Goal: Information Seeking & Learning: Learn about a topic

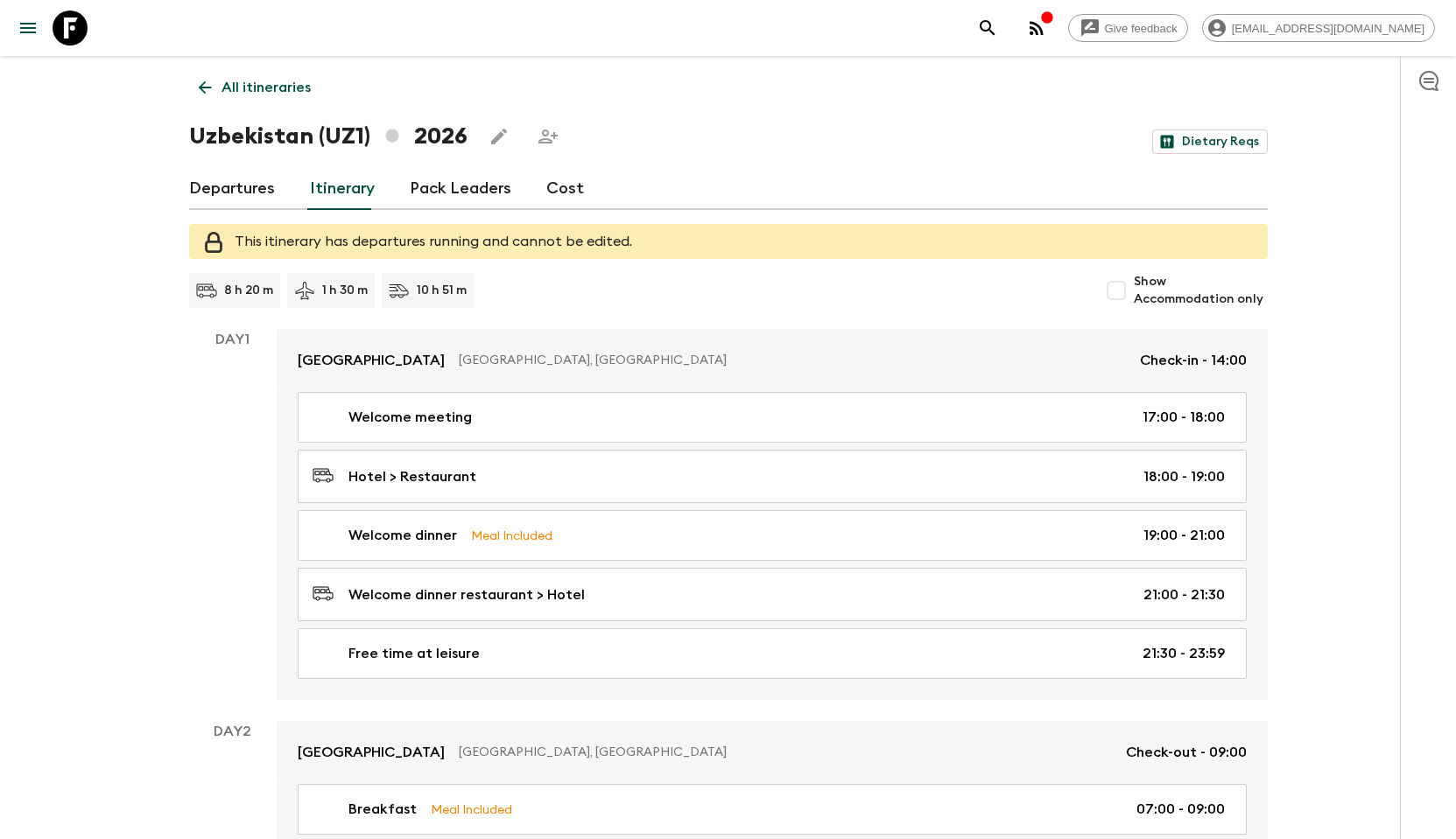
click at [570, 190] on link "Cost" at bounding box center [565, 188] width 38 height 42
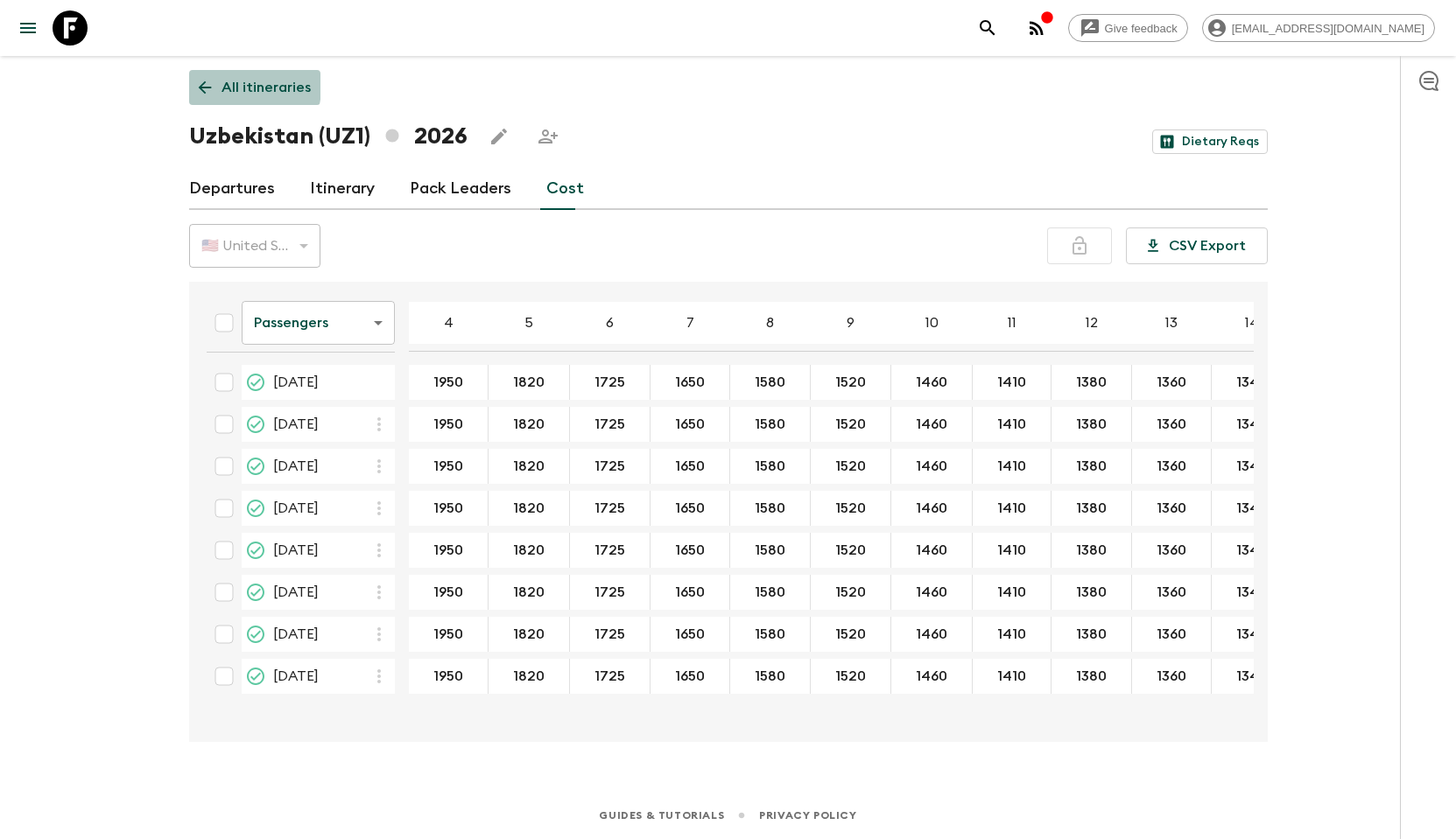
click at [215, 85] on link "All itineraries" at bounding box center [254, 87] width 131 height 35
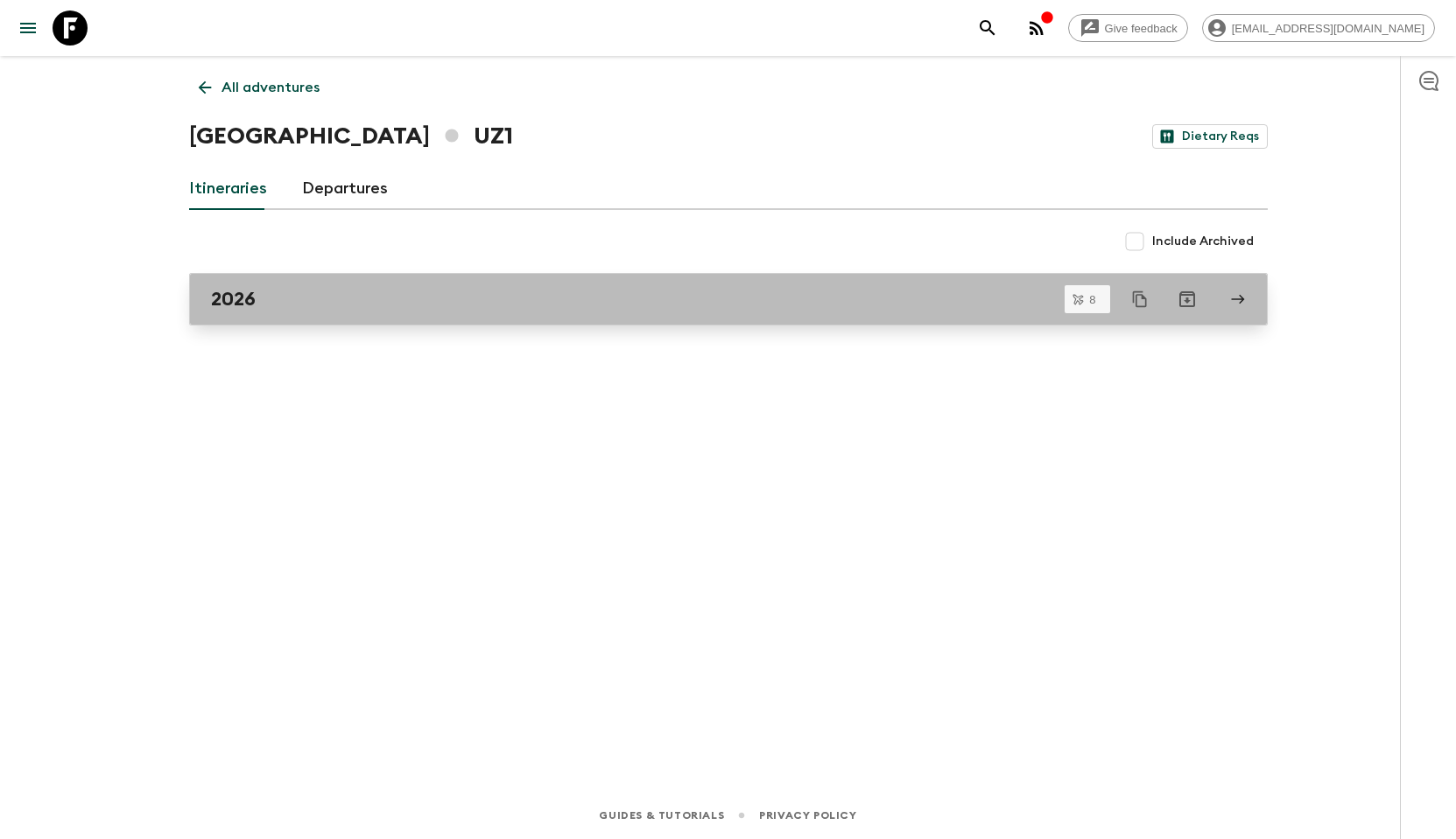
click at [253, 298] on h2 "2026" at bounding box center [233, 299] width 45 height 23
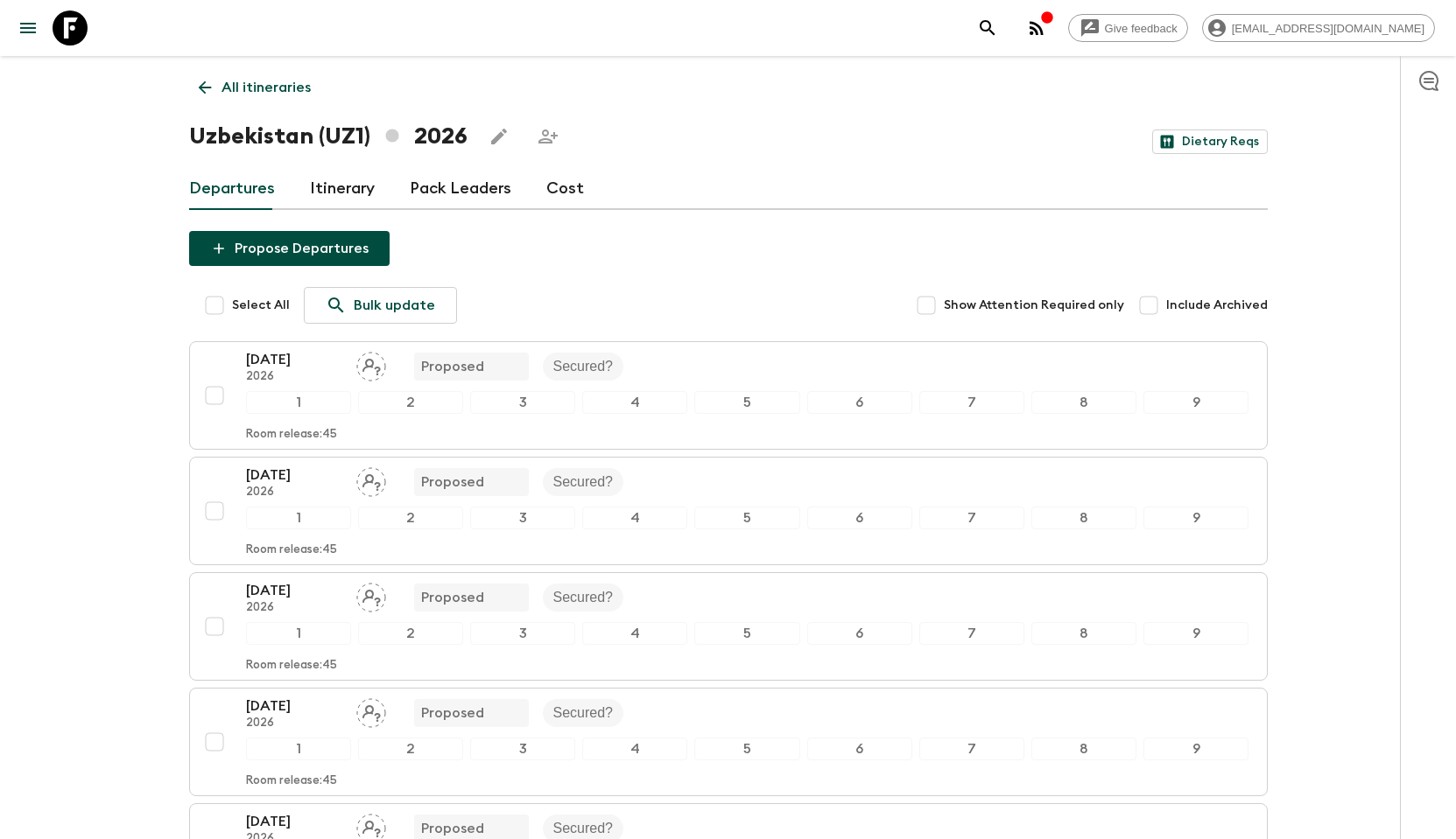
click at [479, 189] on link "Pack Leaders" at bounding box center [460, 188] width 101 height 42
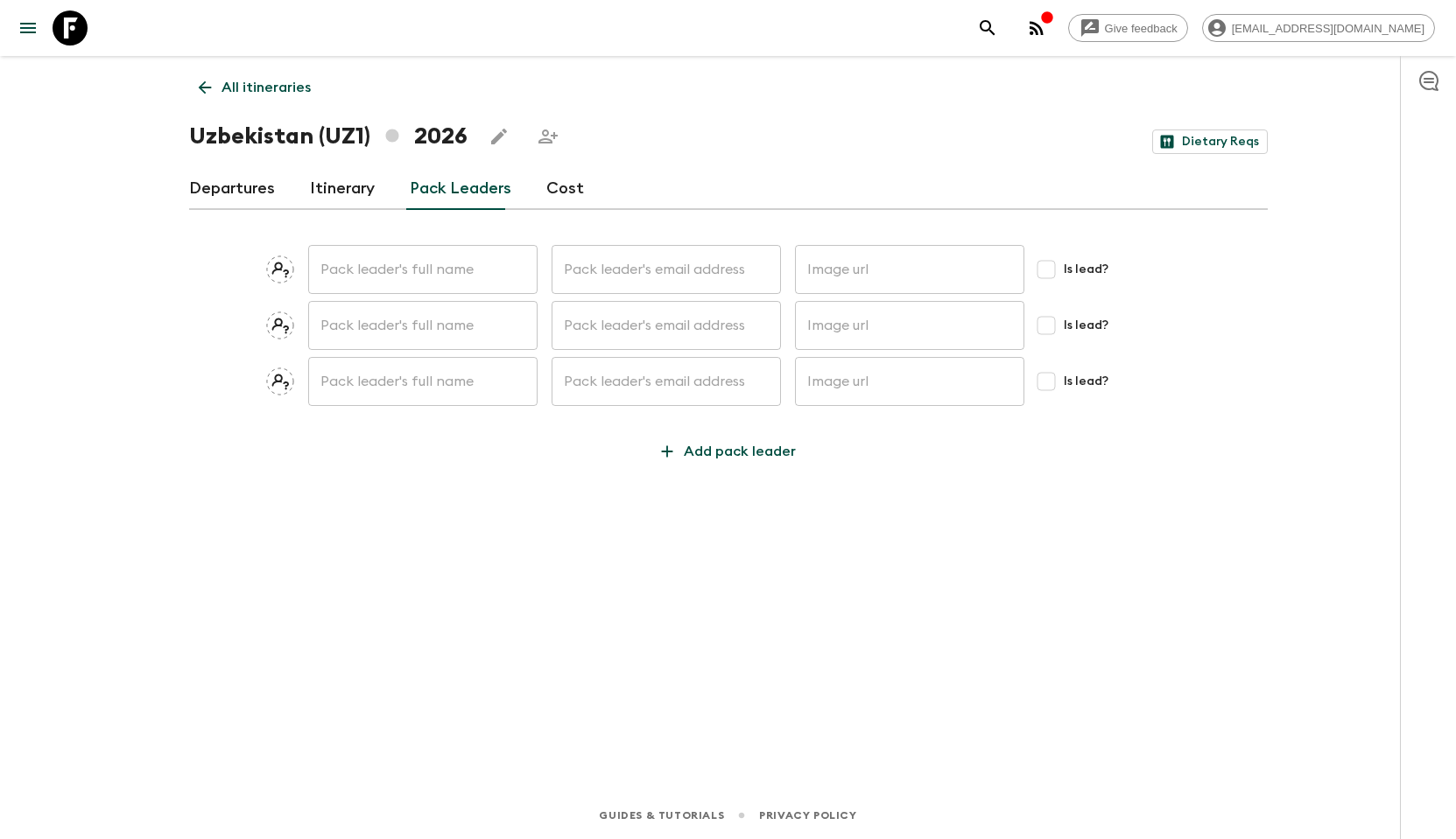
click at [549, 191] on link "Cost" at bounding box center [565, 188] width 38 height 42
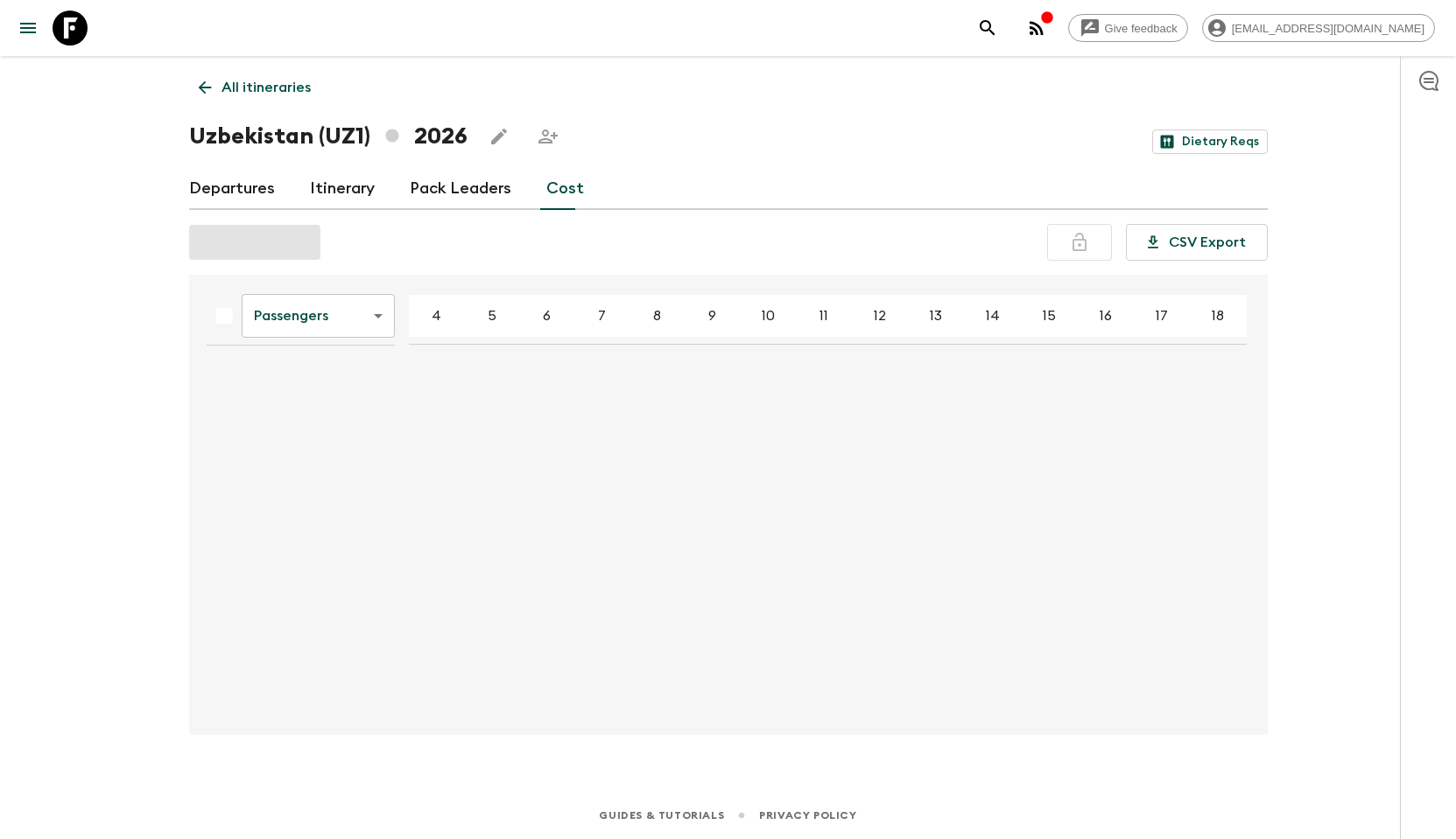
click at [368, 329] on body "Give feedback [EMAIL_ADDRESS][DOMAIN_NAME] All itineraries [GEOGRAPHIC_DATA] (U…" at bounding box center [728, 420] width 1456 height 839
click at [375, 322] on div at bounding box center [728, 420] width 1456 height 839
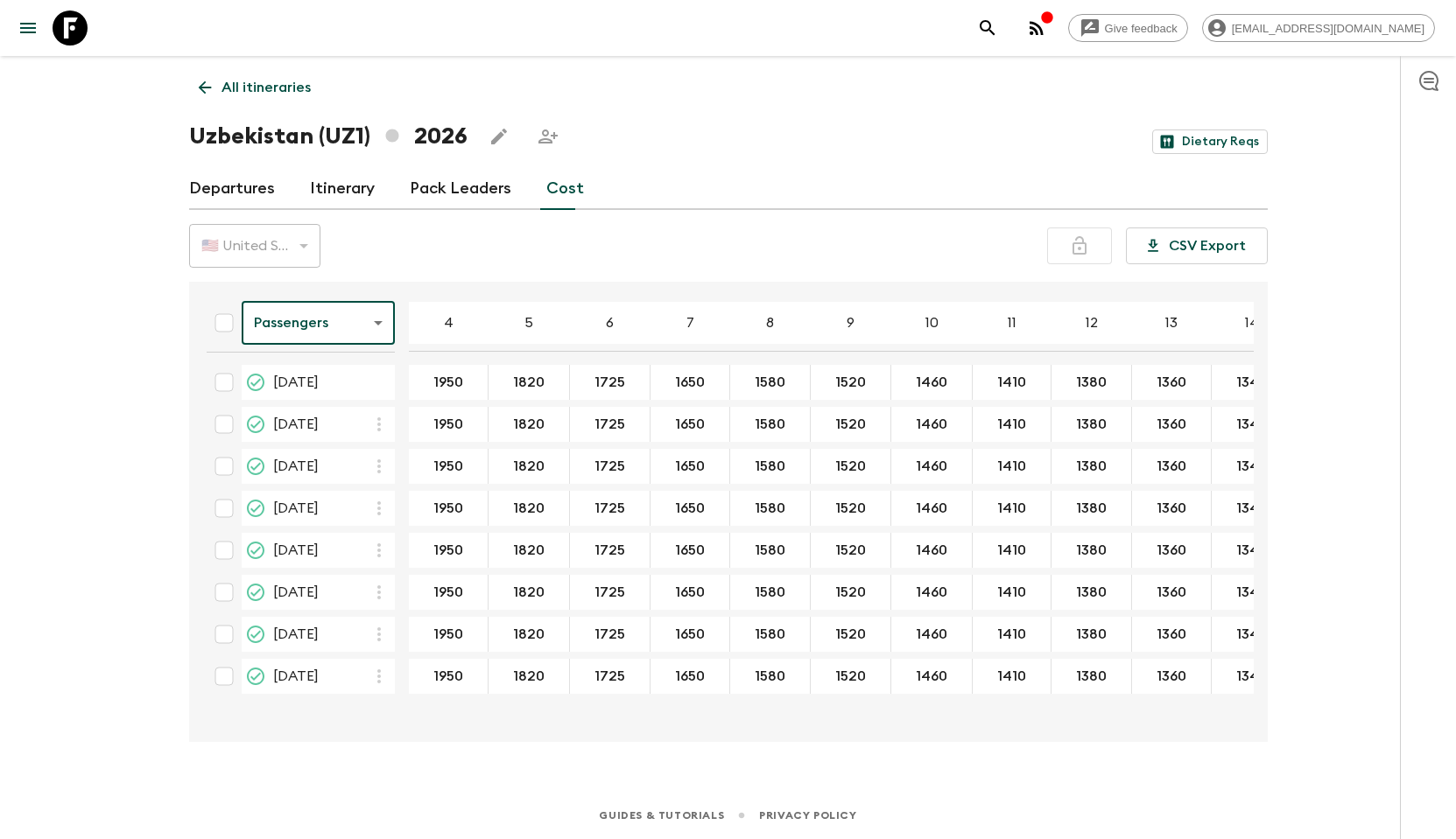
click at [215, 83] on link "All itineraries" at bounding box center [254, 87] width 131 height 35
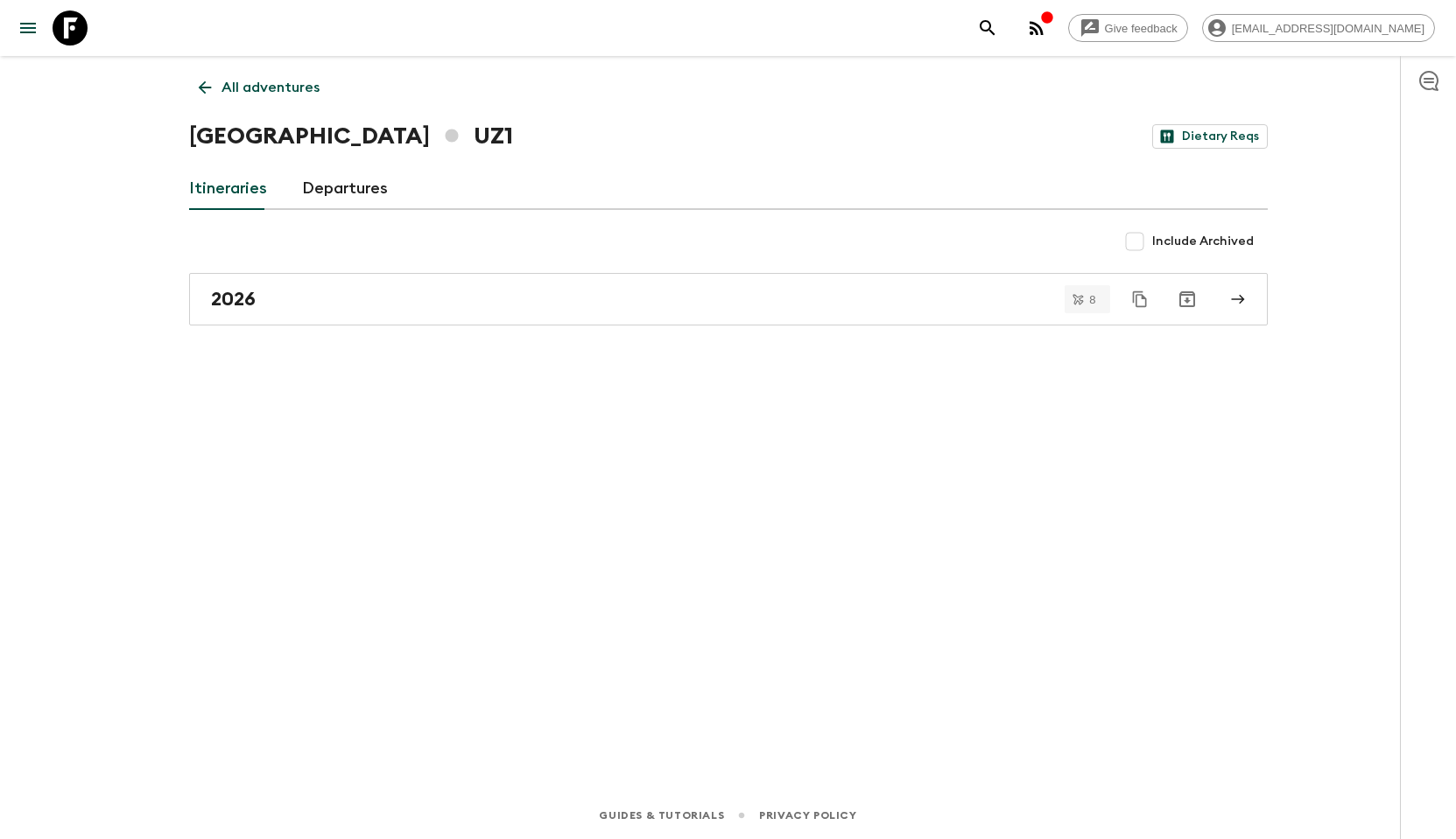
click at [238, 91] on p "All adventures" at bounding box center [271, 87] width 98 height 21
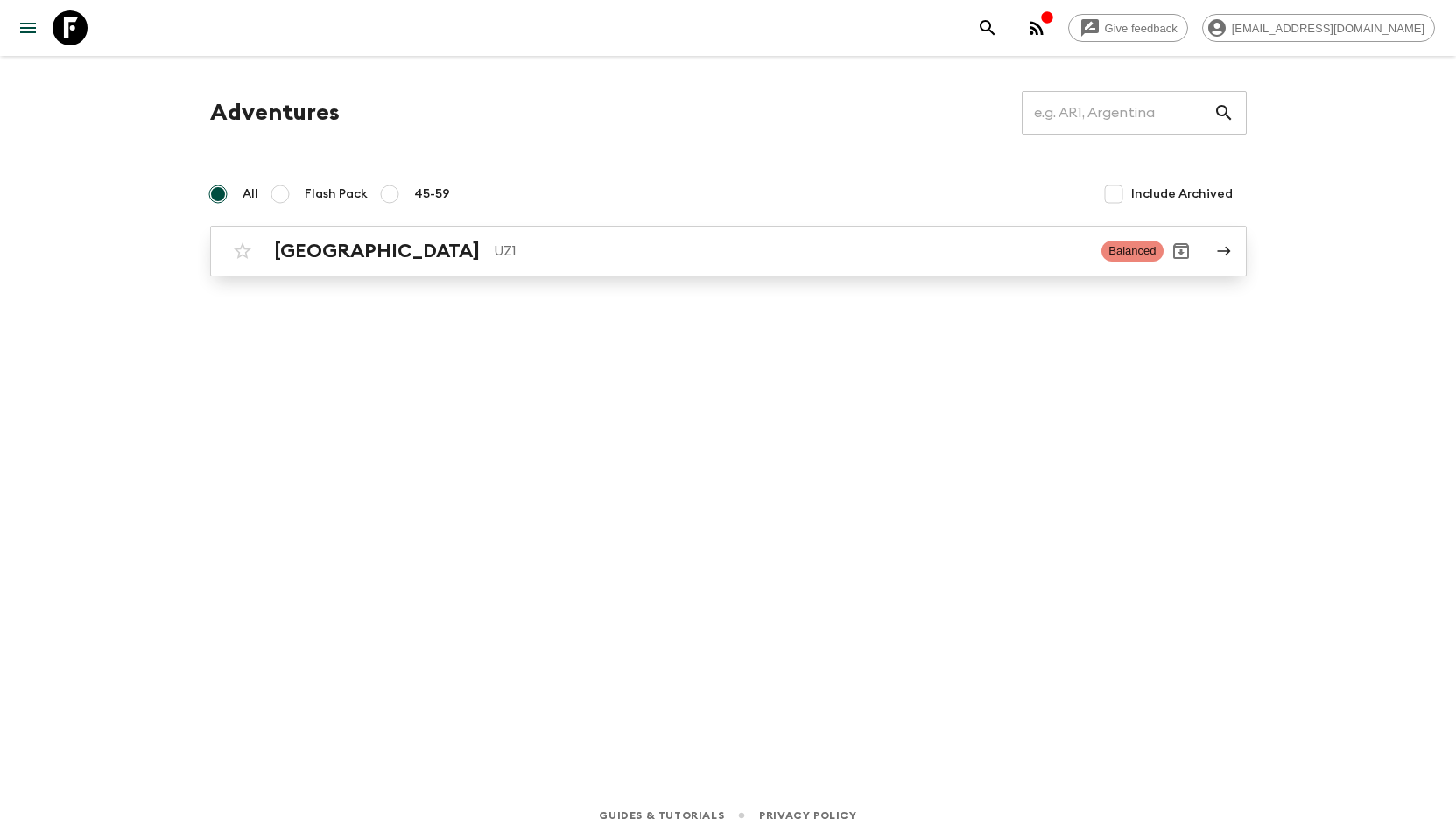
click at [318, 240] on h2 "[GEOGRAPHIC_DATA]" at bounding box center [377, 251] width 206 height 23
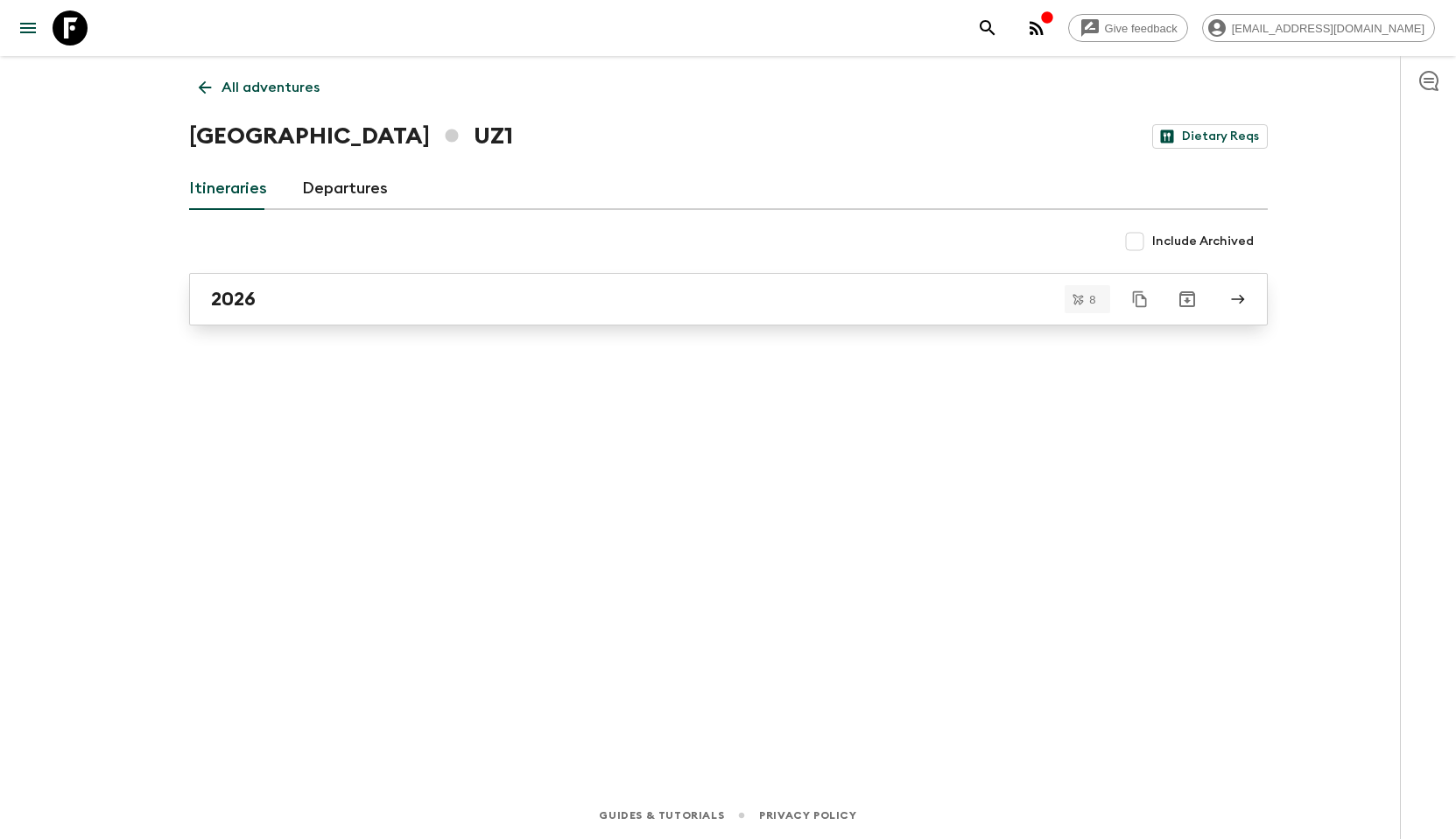
click at [253, 290] on h2 "2026" at bounding box center [233, 299] width 45 height 23
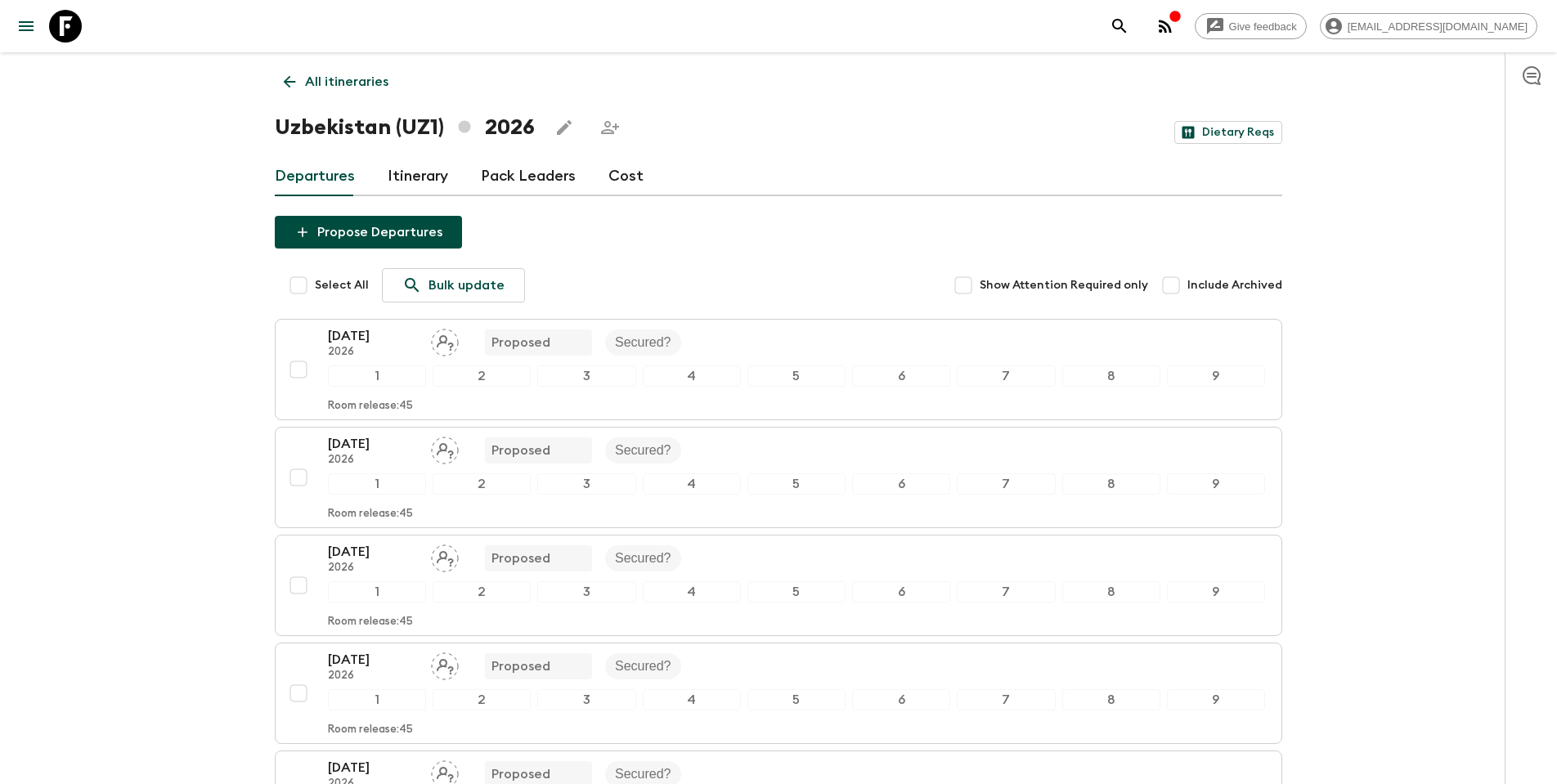
click at [628, 180] on link "Cost" at bounding box center [626, 176] width 36 height 39
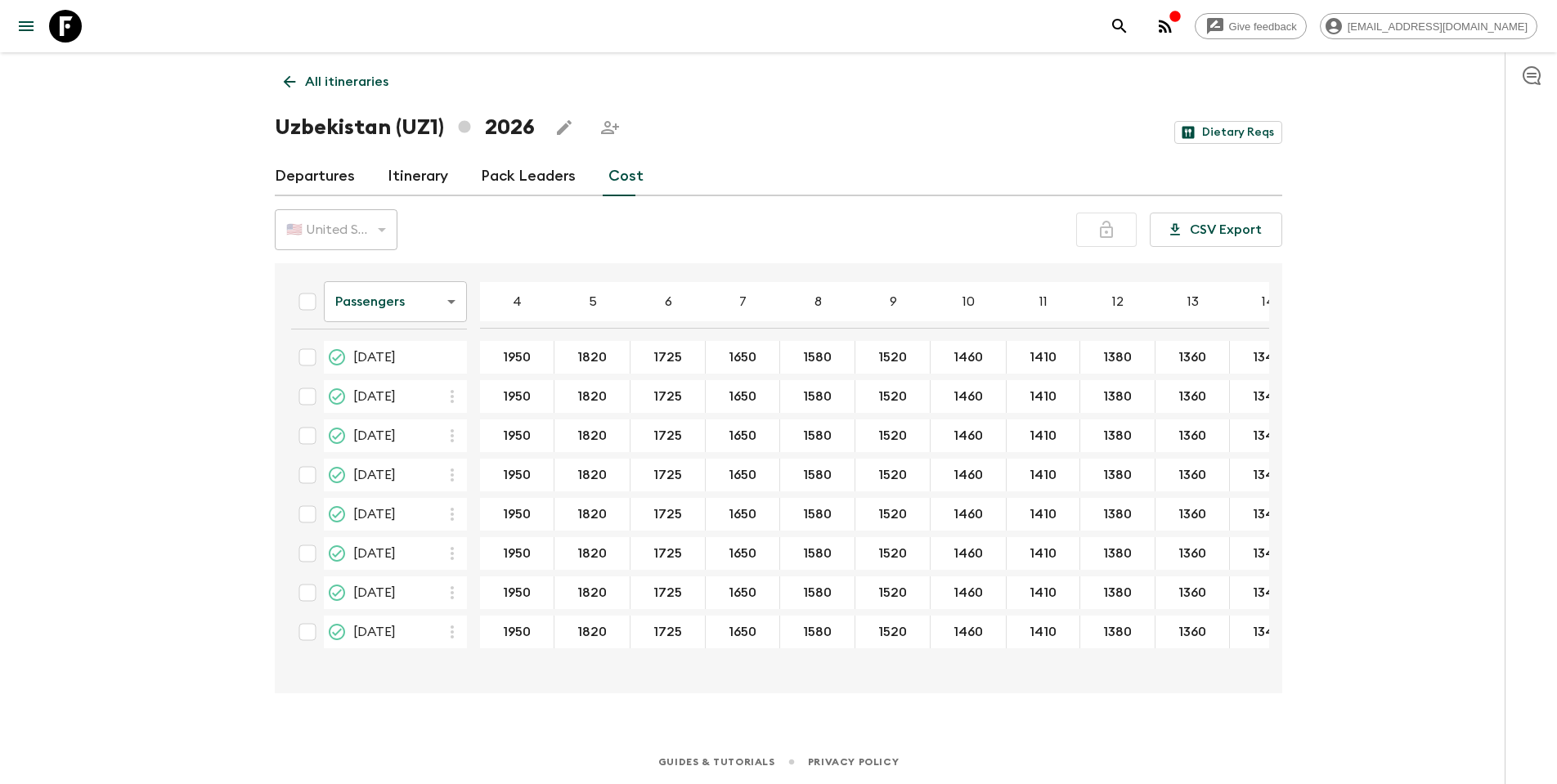
click at [389, 236] on div "🇺🇸 United States Dollar (USD)" at bounding box center [336, 230] width 122 height 46
click at [441, 299] on body "Give feedback [EMAIL_ADDRESS][DOMAIN_NAME] All itineraries [GEOGRAPHIC_DATA] (U…" at bounding box center [778, 392] width 1557 height 784
click at [552, 180] on div at bounding box center [778, 392] width 1557 height 784
click at [394, 299] on body "Give feedback [EMAIL_ADDRESS][DOMAIN_NAME] All itineraries [GEOGRAPHIC_DATA] (U…" at bounding box center [778, 392] width 1557 height 784
click at [357, 373] on li "Extras" at bounding box center [395, 368] width 143 height 26
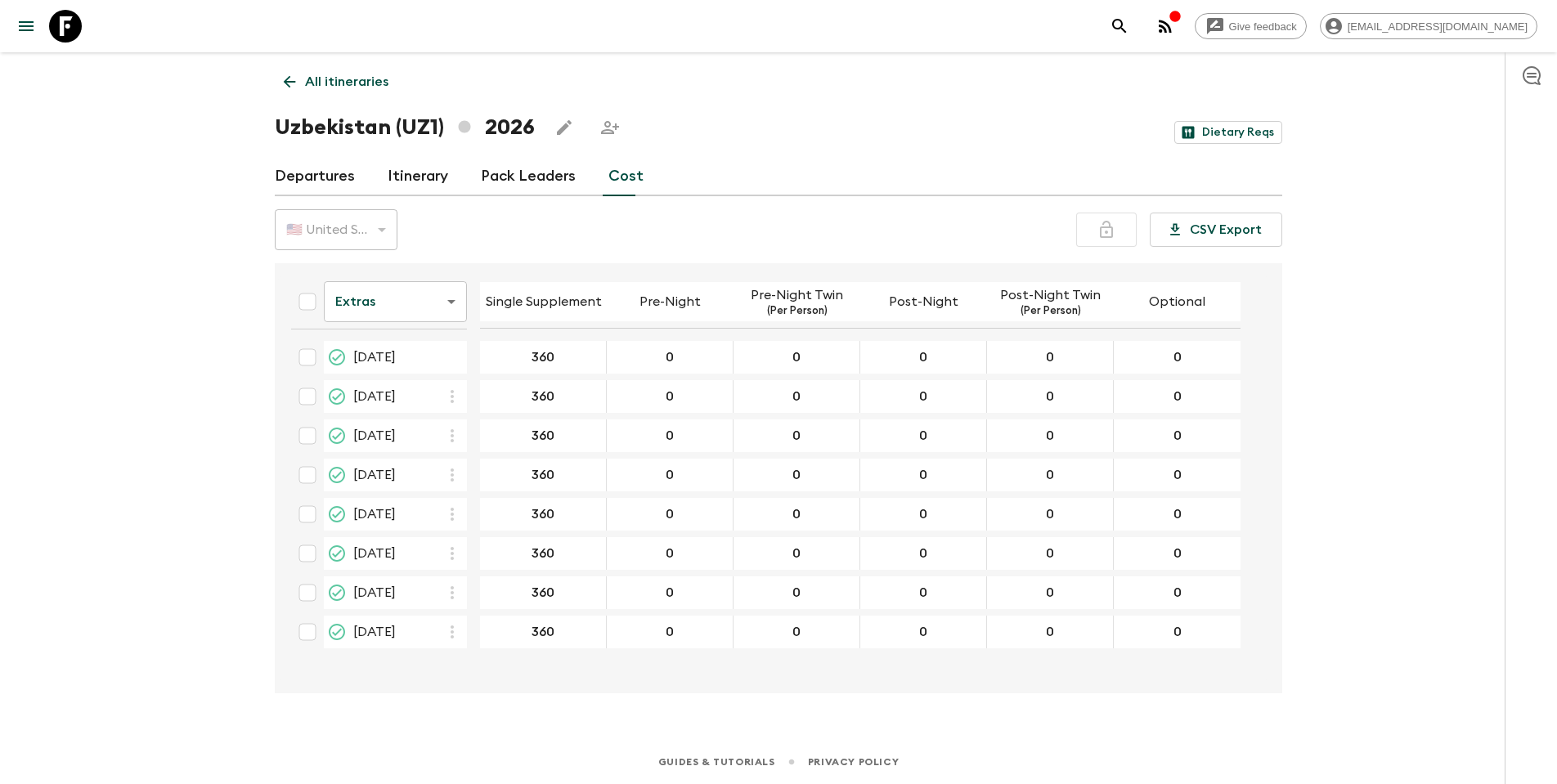
click at [422, 308] on body "Give feedback [EMAIL_ADDRESS][DOMAIN_NAME] All itineraries [GEOGRAPHIC_DATA] (U…" at bounding box center [778, 392] width 1557 height 784
click at [376, 393] on li "Mandatory" at bounding box center [395, 394] width 143 height 26
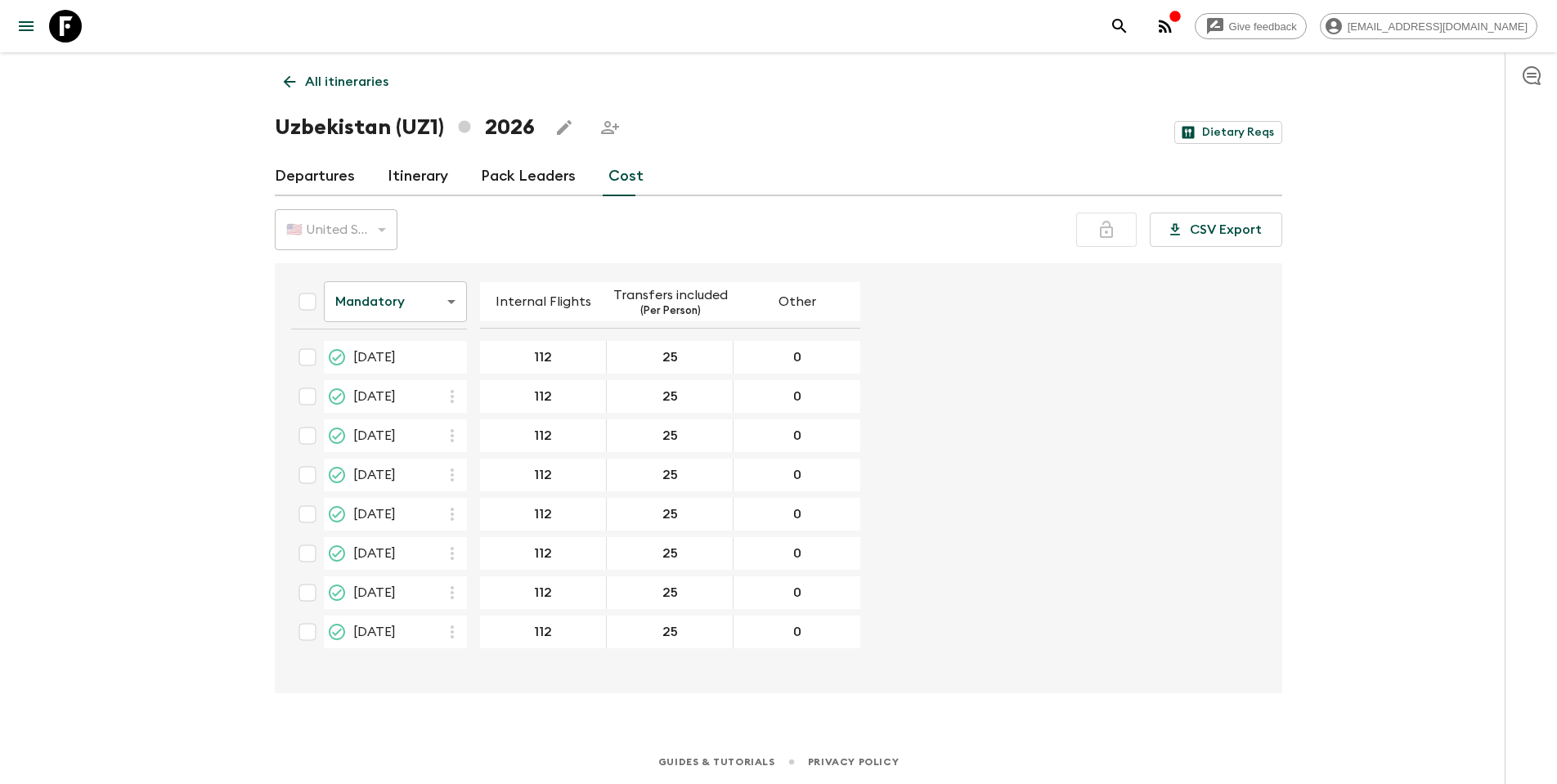
click at [445, 308] on body "Give feedback [EMAIL_ADDRESS][DOMAIN_NAME] All itineraries [GEOGRAPHIC_DATA] (U…" at bounding box center [778, 392] width 1557 height 784
click at [406, 345] on li "Passengers" at bounding box center [395, 342] width 143 height 26
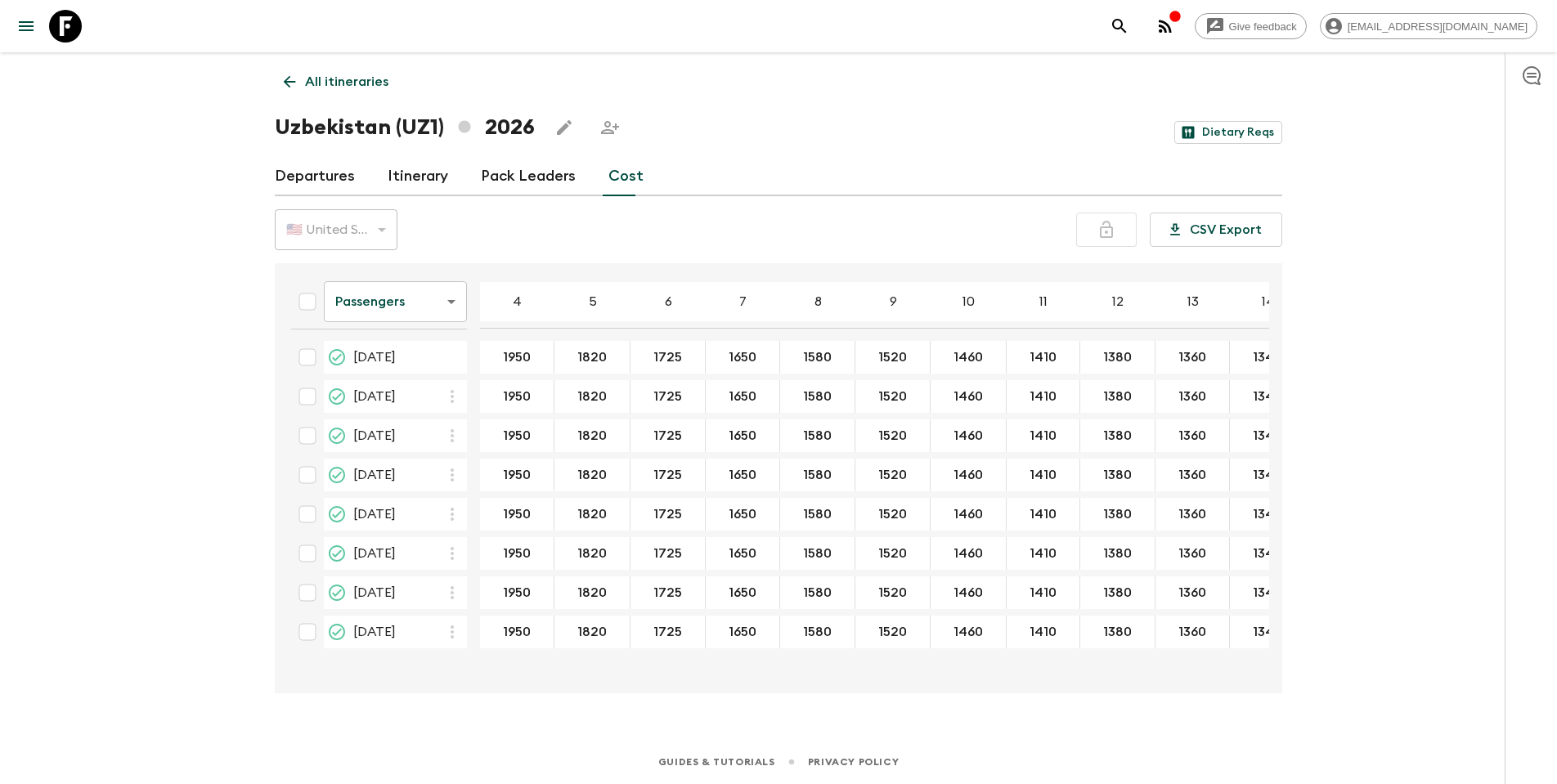
click at [444, 284] on body "Give feedback [EMAIL_ADDRESS][DOMAIN_NAME] All itineraries [GEOGRAPHIC_DATA] (U…" at bounding box center [778, 392] width 1557 height 784
click at [409, 377] on li "Extras" at bounding box center [395, 368] width 143 height 26
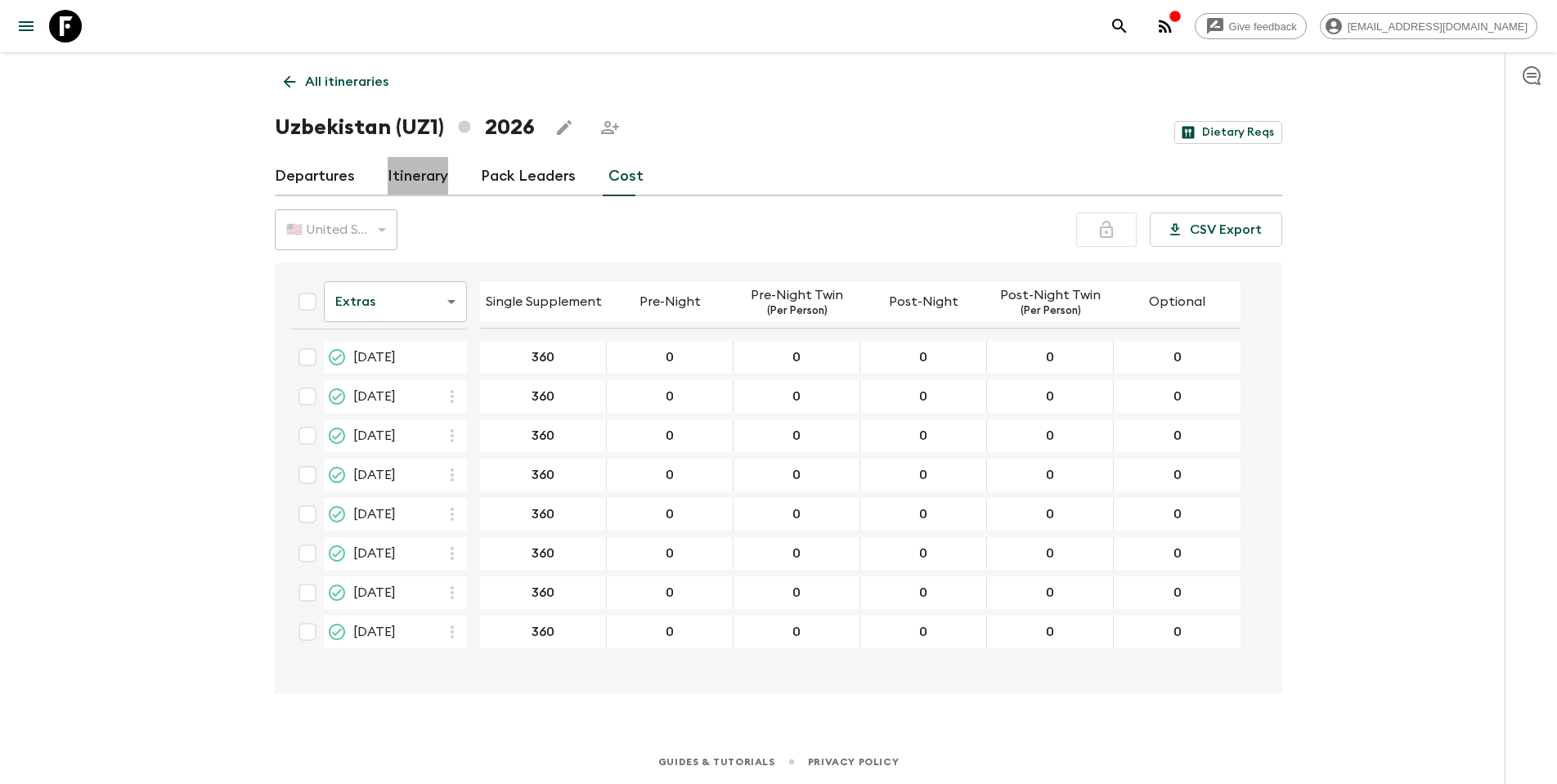
click at [424, 177] on link "Itinerary" at bounding box center [418, 176] width 61 height 39
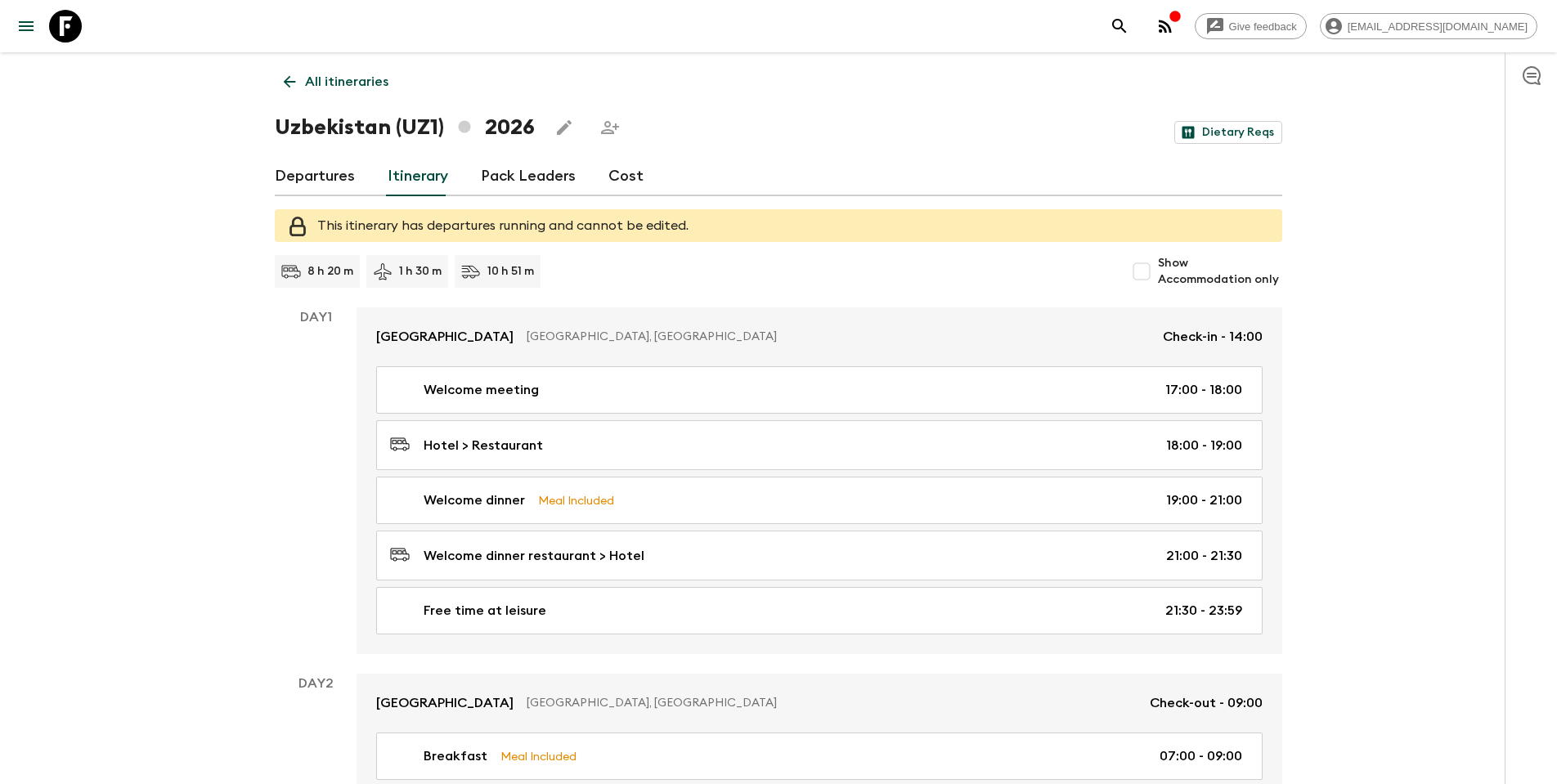
click at [506, 175] on link "Pack Leaders" at bounding box center [527, 176] width 95 height 39
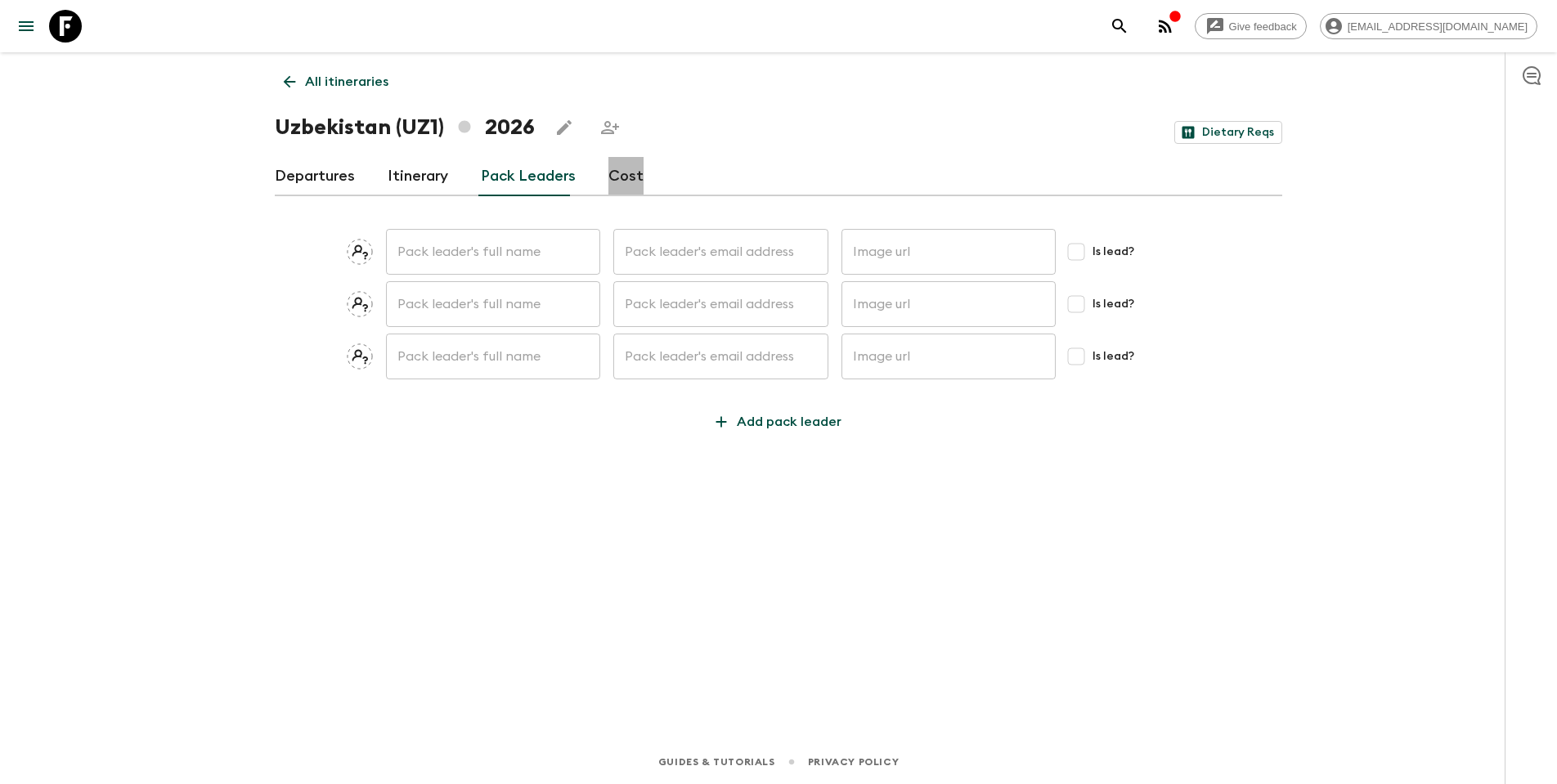
click at [626, 174] on link "Cost" at bounding box center [626, 176] width 36 height 39
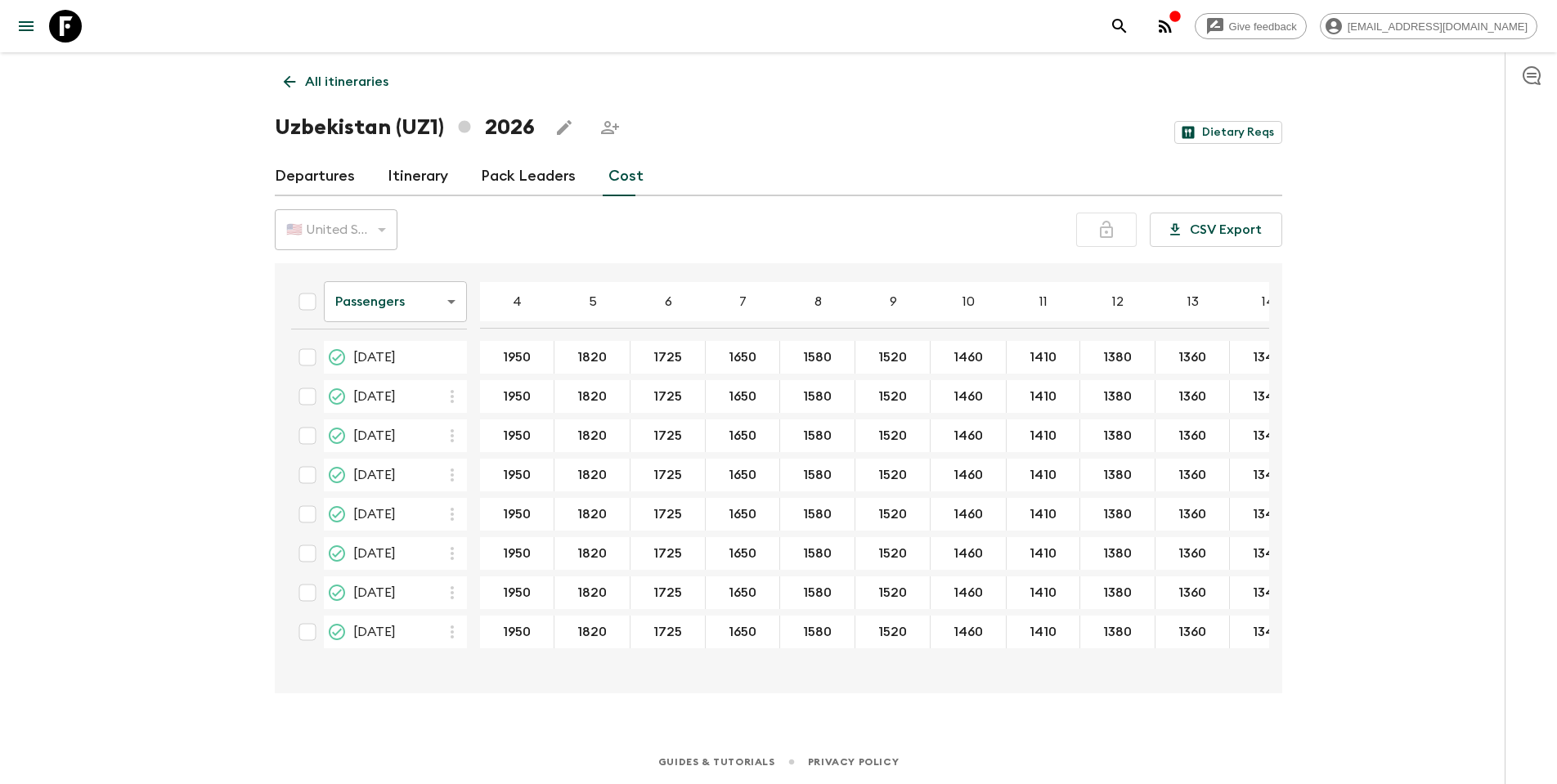
click at [322, 180] on link "Departures" at bounding box center [315, 176] width 80 height 39
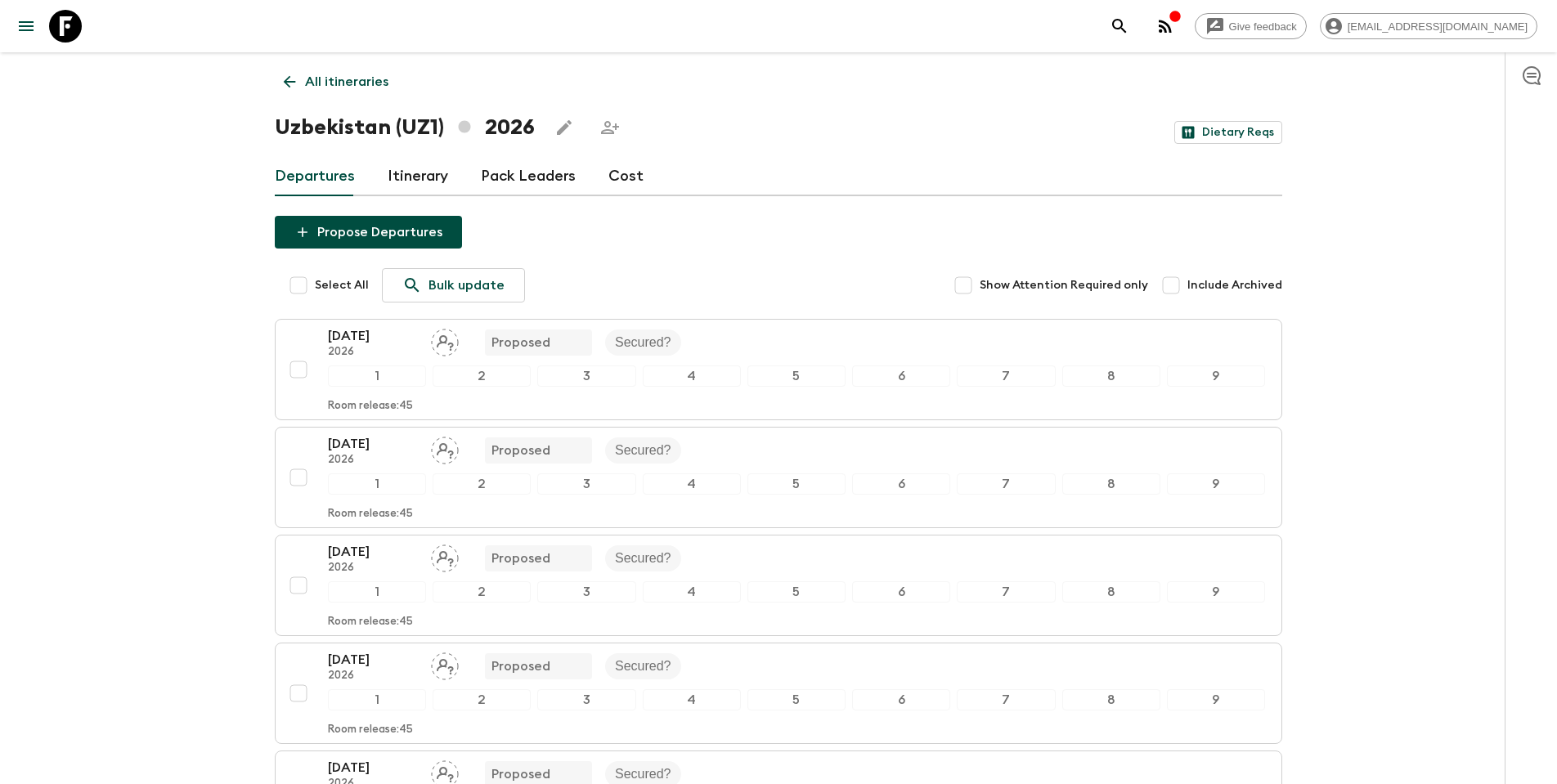
click at [399, 164] on link "Itinerary" at bounding box center [418, 176] width 61 height 39
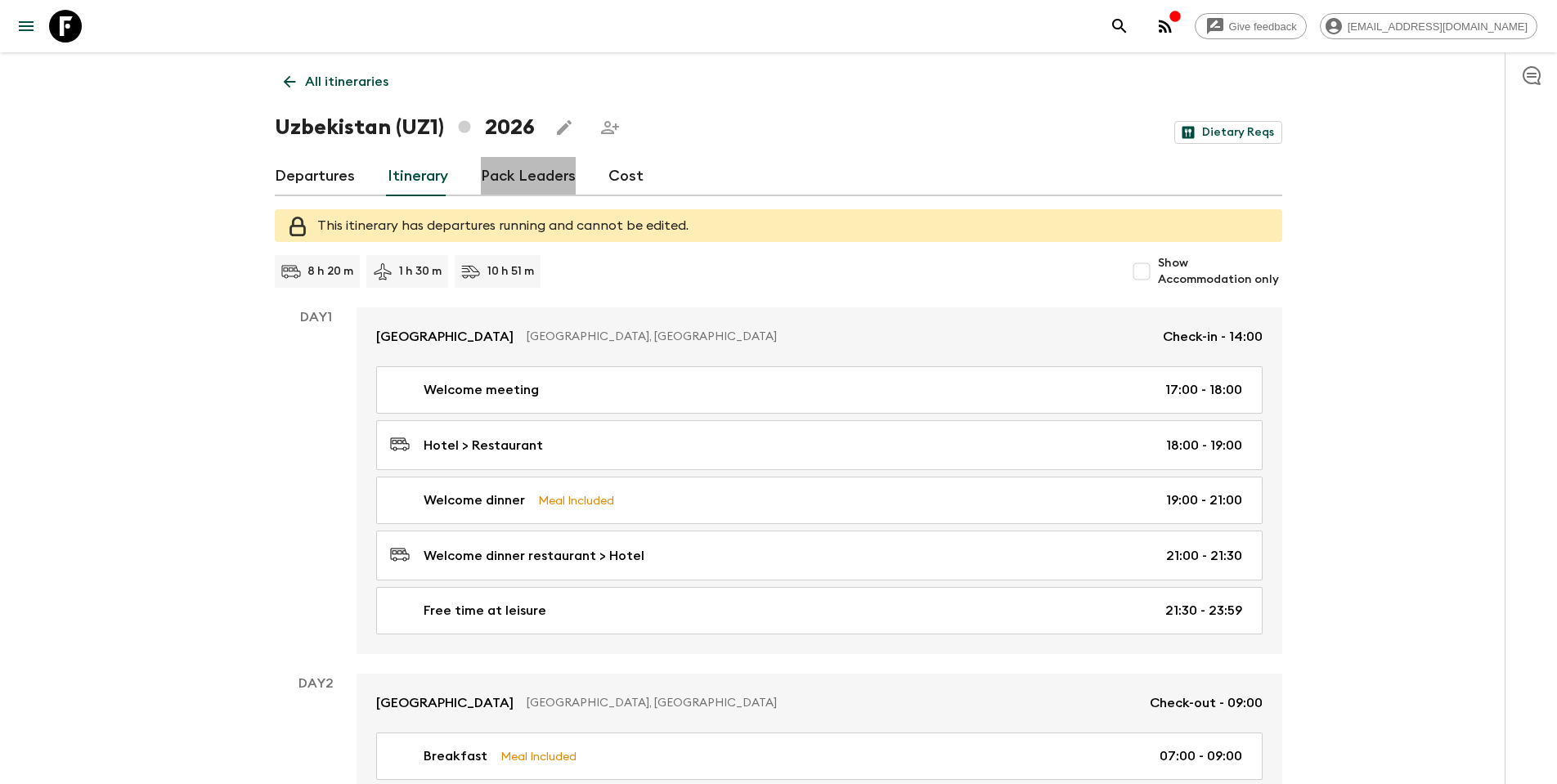
click at [538, 174] on link "Pack Leaders" at bounding box center [527, 176] width 95 height 39
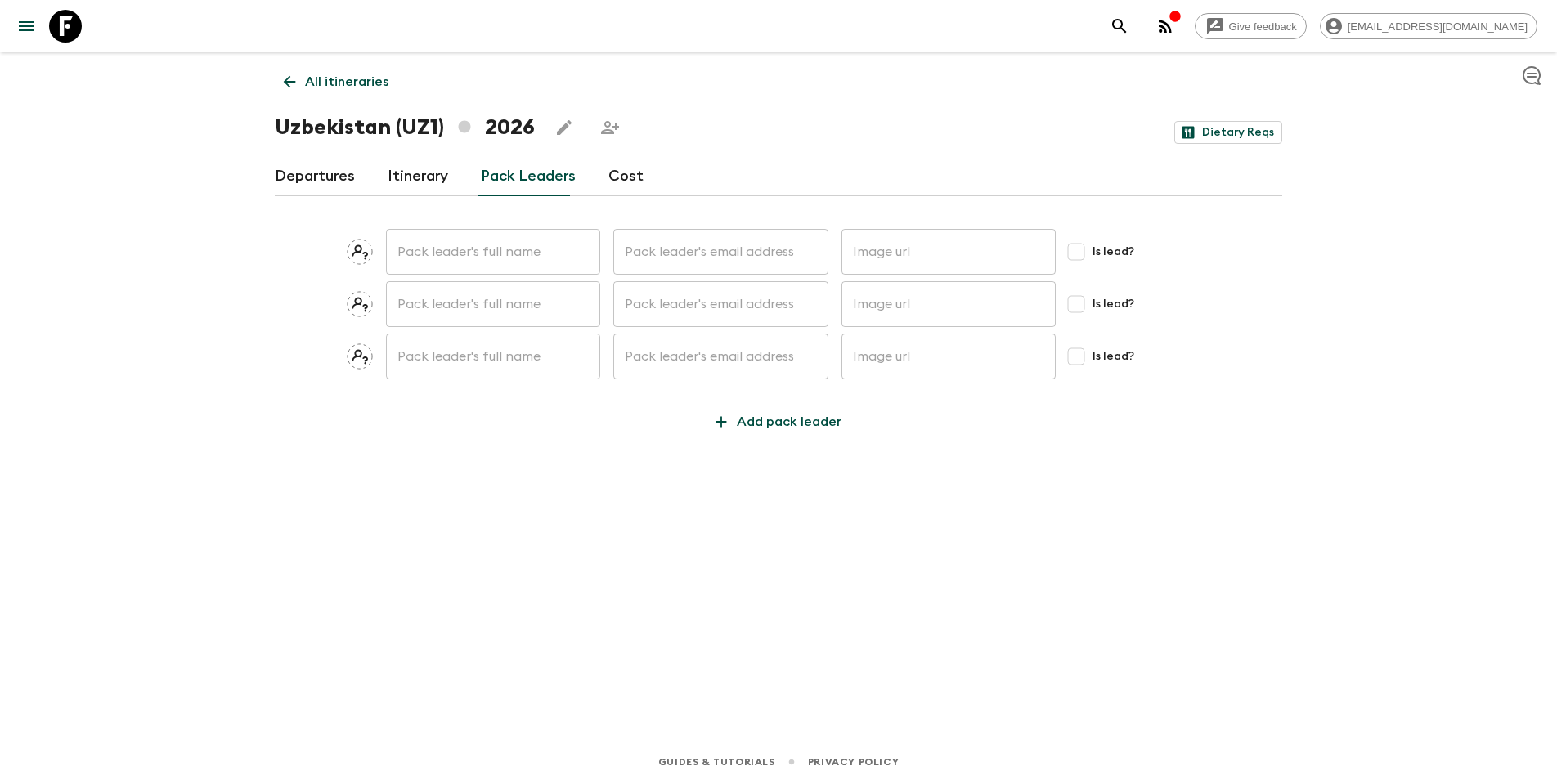
click at [615, 170] on link "Cost" at bounding box center [626, 176] width 36 height 39
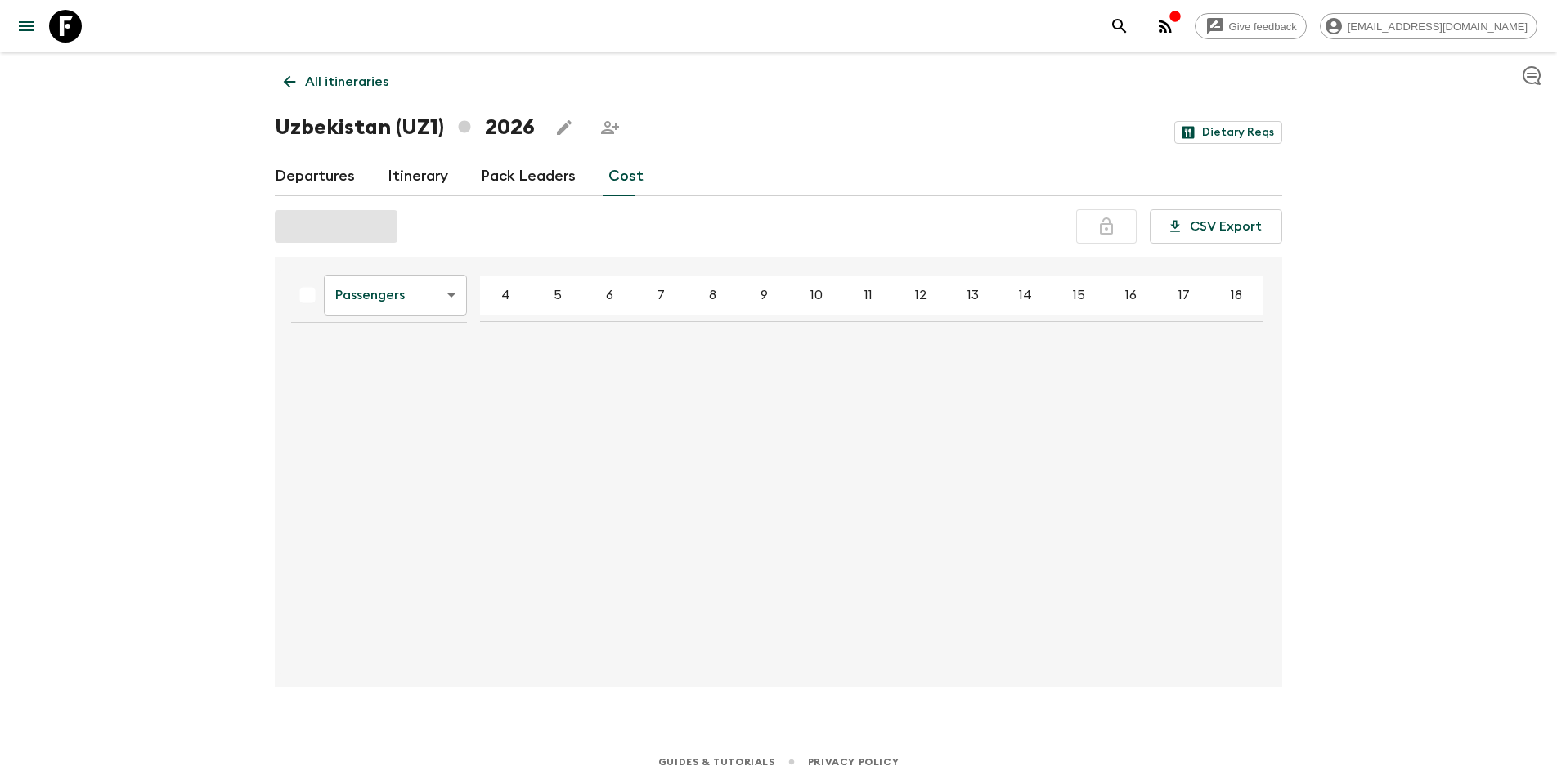
click at [449, 293] on body "Give feedback [EMAIL_ADDRESS][DOMAIN_NAME] All itineraries [GEOGRAPHIC_DATA] (U…" at bounding box center [778, 392] width 1557 height 784
click at [406, 332] on li "Passengers" at bounding box center [395, 335] width 143 height 26
click at [453, 291] on body "Give feedback [EMAIL_ADDRESS][DOMAIN_NAME] All itineraries [GEOGRAPHIC_DATA] (U…" at bounding box center [778, 392] width 1557 height 784
click at [375, 395] on li "Mandatory" at bounding box center [395, 388] width 143 height 26
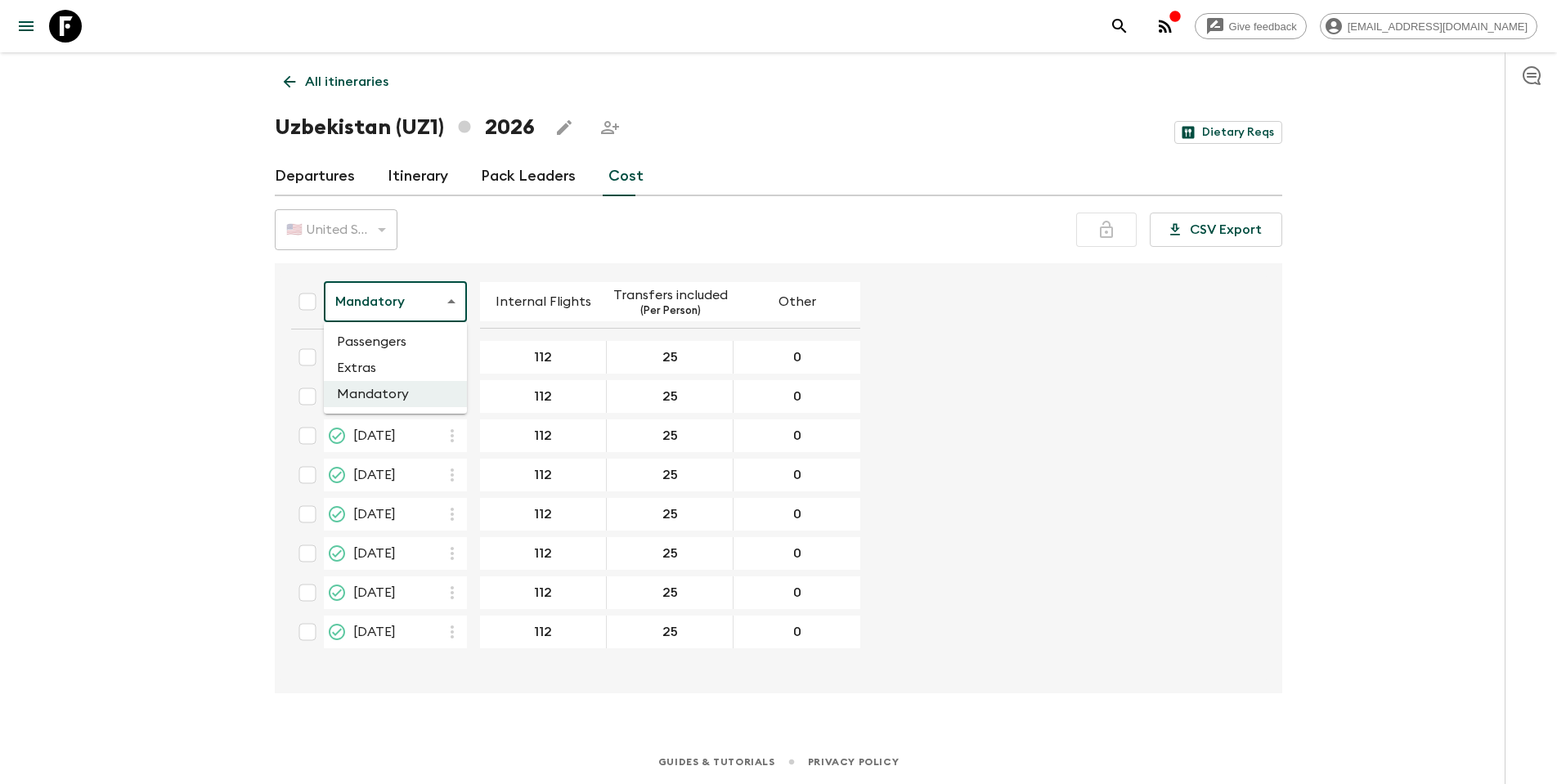
click at [459, 294] on body "Give feedback [EMAIL_ADDRESS][DOMAIN_NAME] All itineraries [GEOGRAPHIC_DATA] (U…" at bounding box center [778, 392] width 1557 height 784
click at [403, 367] on li "Extras" at bounding box center [395, 368] width 143 height 26
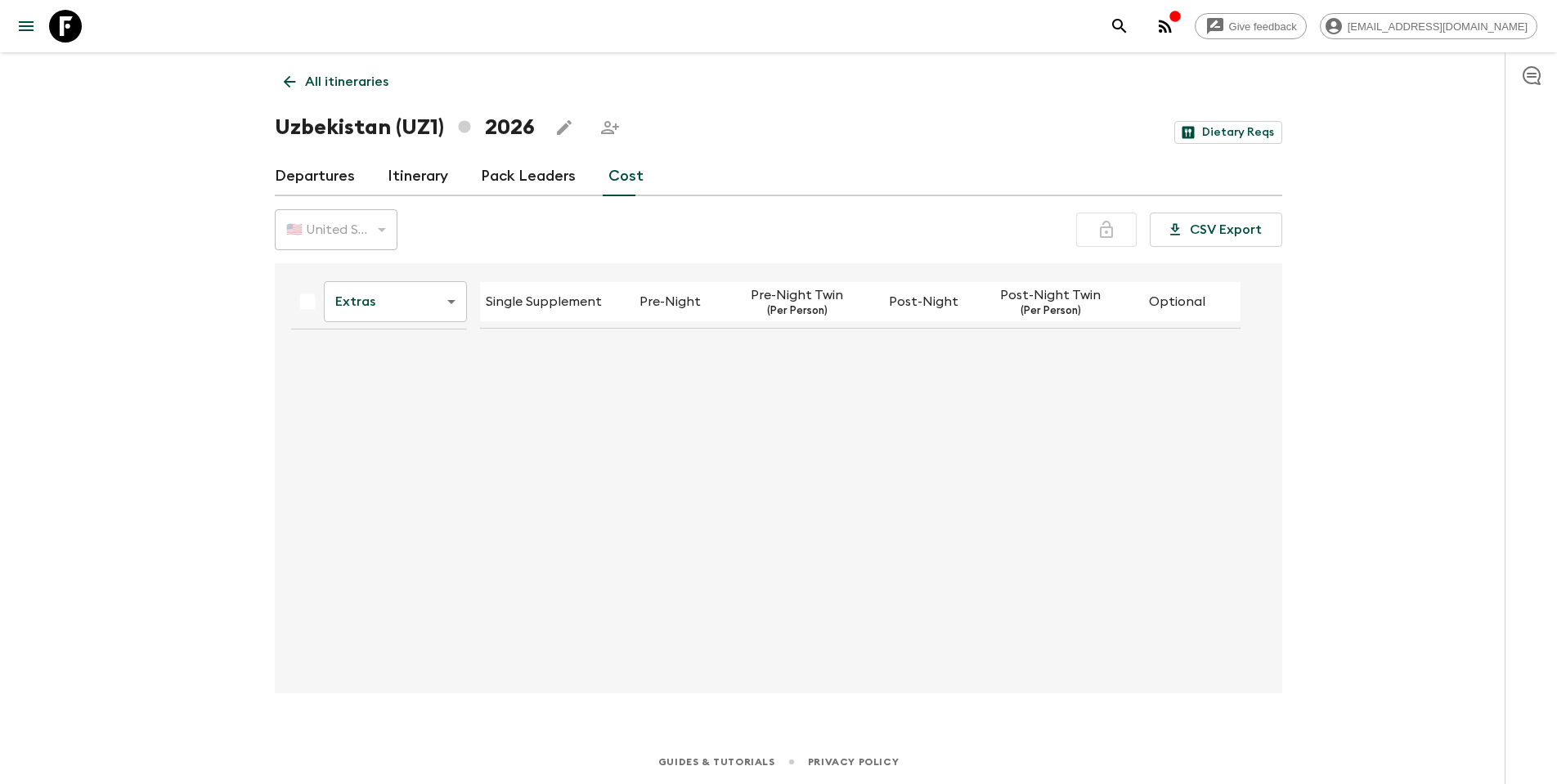
click at [445, 299] on body "Give feedback [EMAIL_ADDRESS][DOMAIN_NAME] All itineraries [GEOGRAPHIC_DATA] (U…" at bounding box center [778, 392] width 1557 height 784
click at [410, 350] on li "Passengers" at bounding box center [395, 342] width 143 height 26
